Goal: Information Seeking & Learning: Compare options

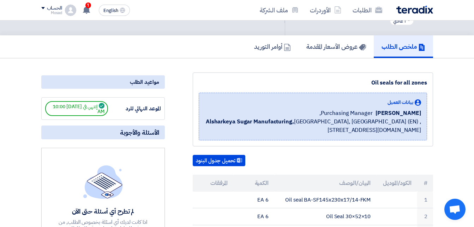
scroll to position [35, 0]
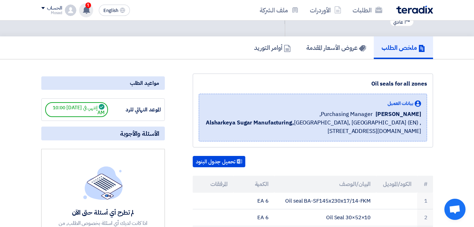
click at [86, 7] on use at bounding box center [86, 10] width 7 height 8
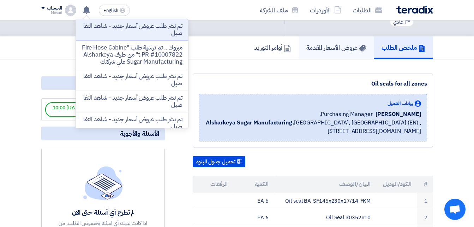
click at [330, 46] on h5 "عروض الأسعار المقدمة" at bounding box center [337, 47] width 60 height 8
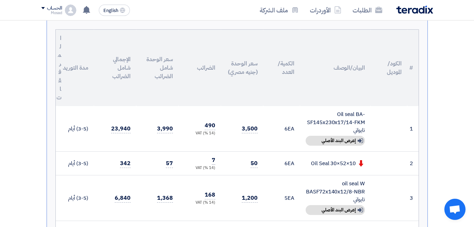
scroll to position [177, 0]
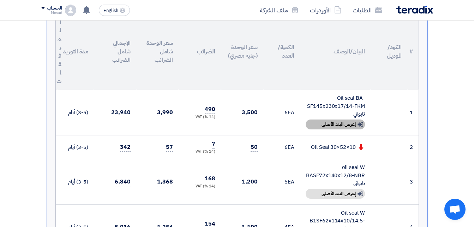
click at [345, 126] on div "Show details إعرض البند الأصلي" at bounding box center [335, 124] width 59 height 10
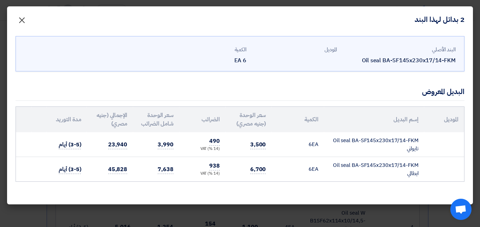
click at [21, 23] on span "×" at bounding box center [22, 19] width 8 height 21
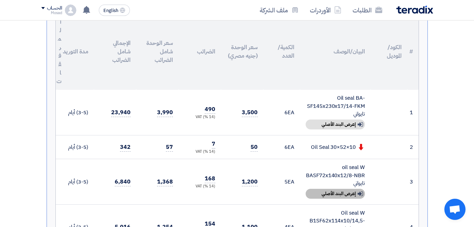
click at [343, 194] on div "Show details إعرض البند الأصلي" at bounding box center [335, 194] width 59 height 10
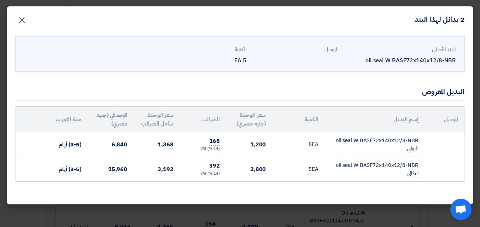
click at [26, 17] on button "×" at bounding box center [22, 18] width 20 height 14
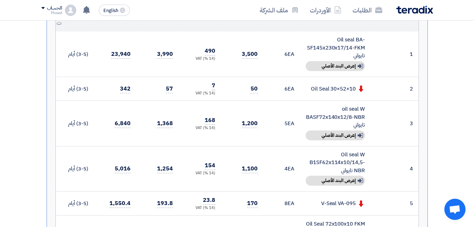
scroll to position [247, 0]
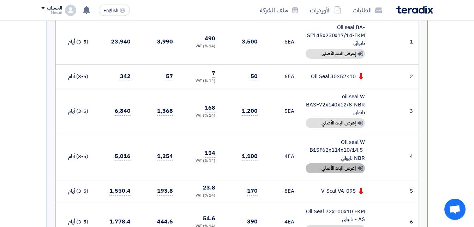
click at [328, 170] on div "Show details إعرض البند الأصلي" at bounding box center [335, 168] width 59 height 10
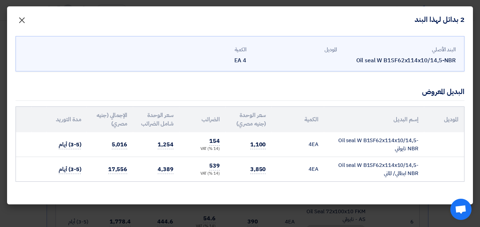
click at [21, 22] on span "×" at bounding box center [22, 19] width 8 height 21
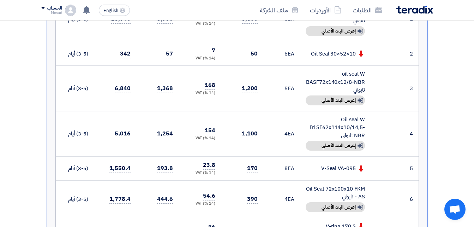
scroll to position [283, 0]
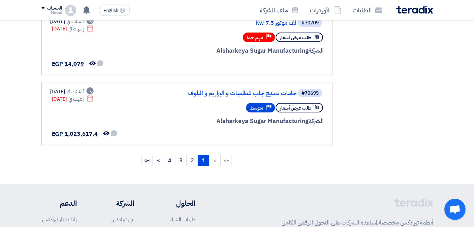
scroll to position [671, 0]
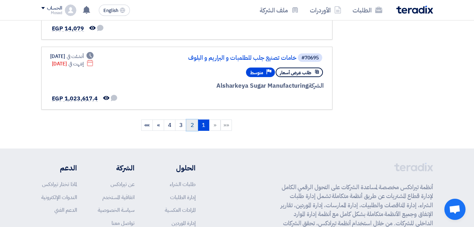
click at [190, 124] on link "2" at bounding box center [192, 124] width 12 height 11
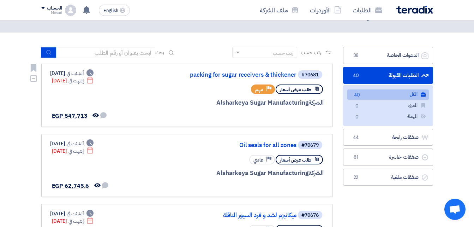
scroll to position [35, 0]
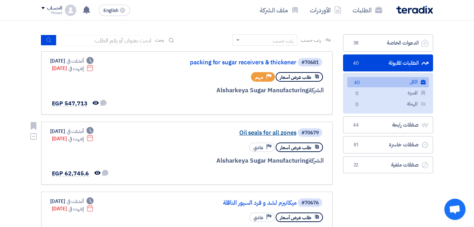
click at [262, 132] on link "Oil seals for all zones" at bounding box center [225, 133] width 141 height 6
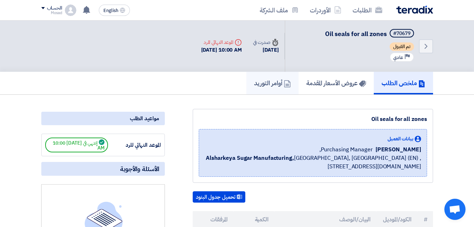
click at [261, 85] on h5 "أوامر التوريد" at bounding box center [272, 83] width 37 height 8
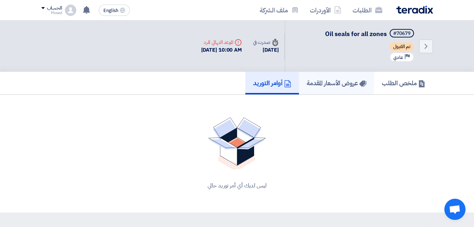
click at [316, 80] on h5 "عروض الأسعار المقدمة" at bounding box center [337, 83] width 60 height 8
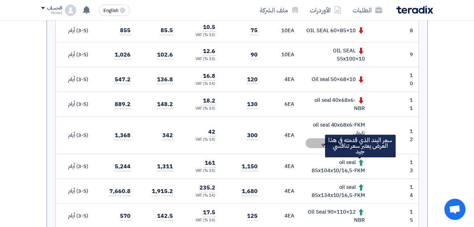
scroll to position [494, 0]
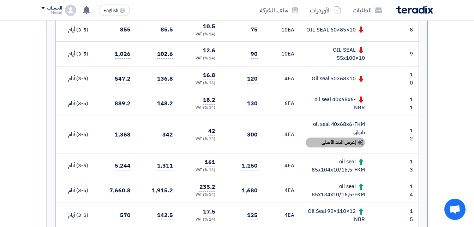
click at [337, 140] on div "Show details إعرض البند الأصلي" at bounding box center [335, 142] width 59 height 10
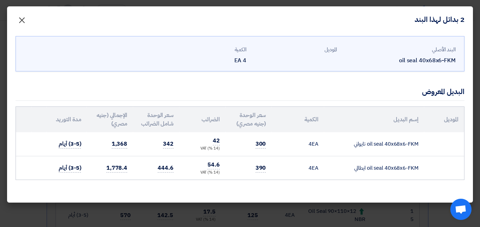
click at [26, 20] on button "×" at bounding box center [22, 18] width 20 height 14
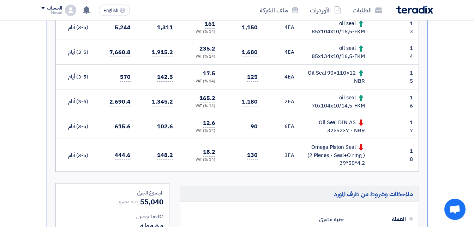
scroll to position [636, 0]
